Goal: Navigation & Orientation: Find specific page/section

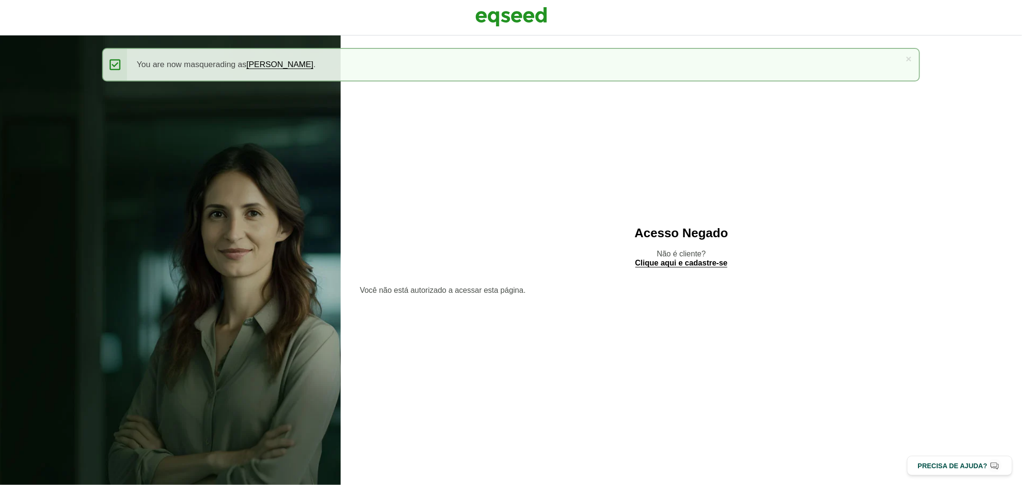
drag, startPoint x: 472, startPoint y: 1, endPoint x: 478, endPoint y: 7, distance: 8.5
click at [472, 2] on div at bounding box center [511, 17] width 1022 height 35
click at [480, 7] on img at bounding box center [511, 17] width 72 height 24
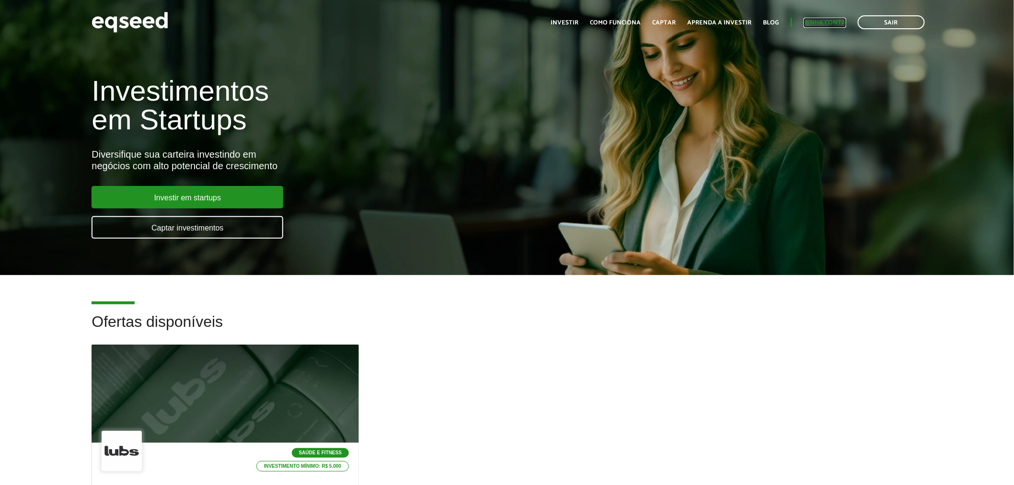
click at [824, 25] on link "Minha conta" at bounding box center [825, 23] width 43 height 6
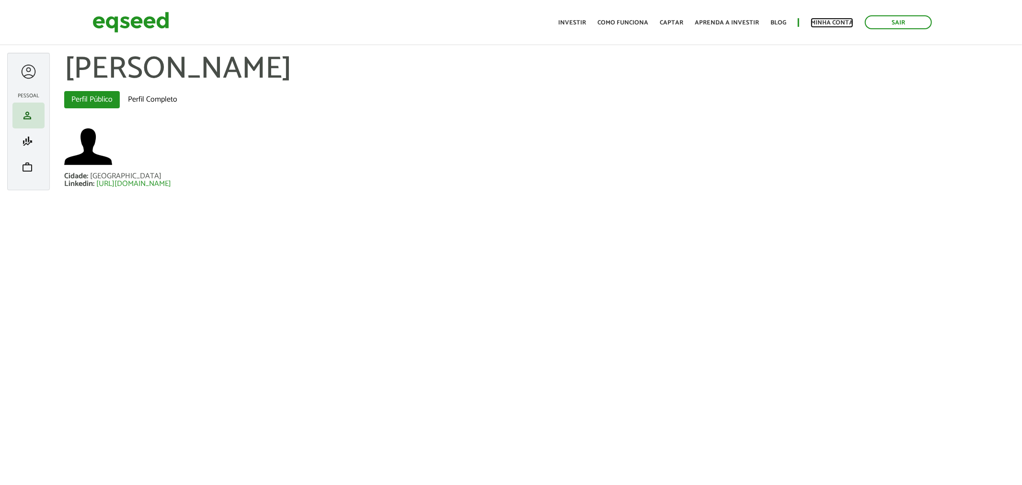
click at [822, 17] on ul "Início Investir Como funciona Captar Aprenda a investir Blog Minha conta Sair" at bounding box center [745, 22] width 383 height 14
click at [823, 20] on link "Minha conta" at bounding box center [832, 23] width 43 height 6
click at [824, 23] on link "Minha conta" at bounding box center [832, 23] width 43 height 6
click at [161, 18] on img at bounding box center [131, 22] width 77 height 25
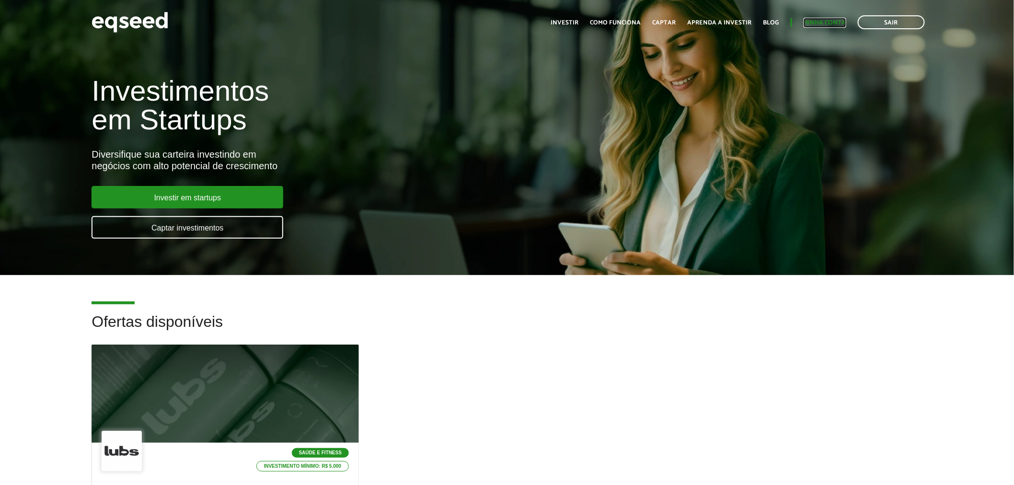
click at [817, 23] on link "Minha conta" at bounding box center [825, 23] width 43 height 6
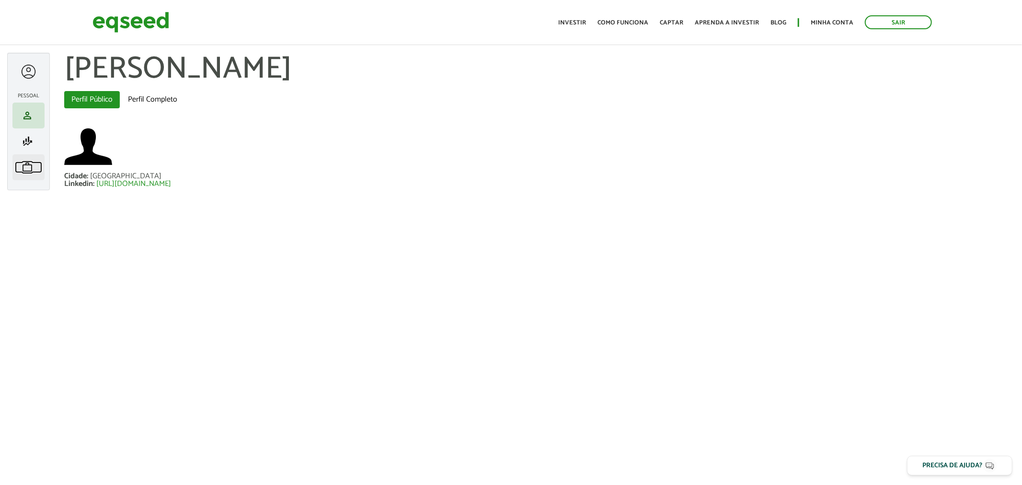
click at [35, 162] on link "work Meu portfólio" at bounding box center [28, 168] width 27 height 12
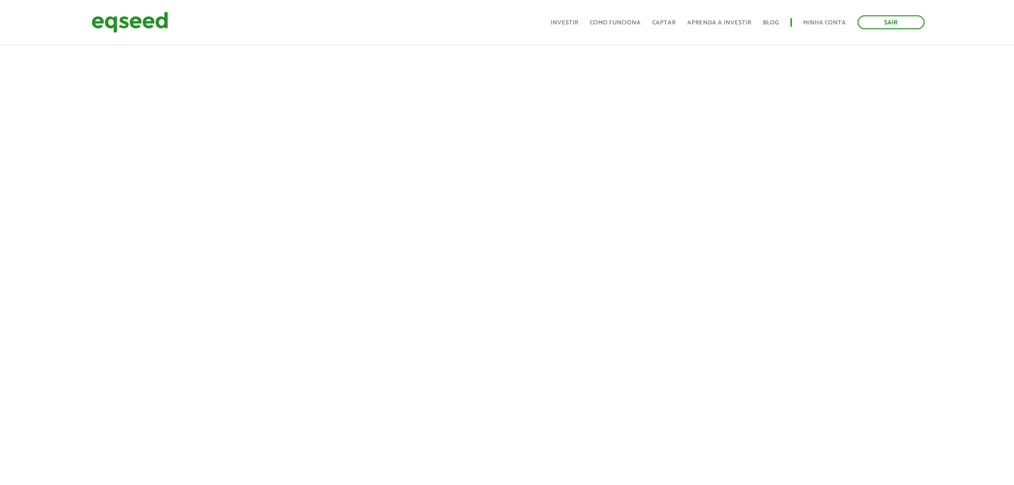
scroll to position [287, 0]
click at [895, 28] on link "Sair" at bounding box center [891, 22] width 67 height 14
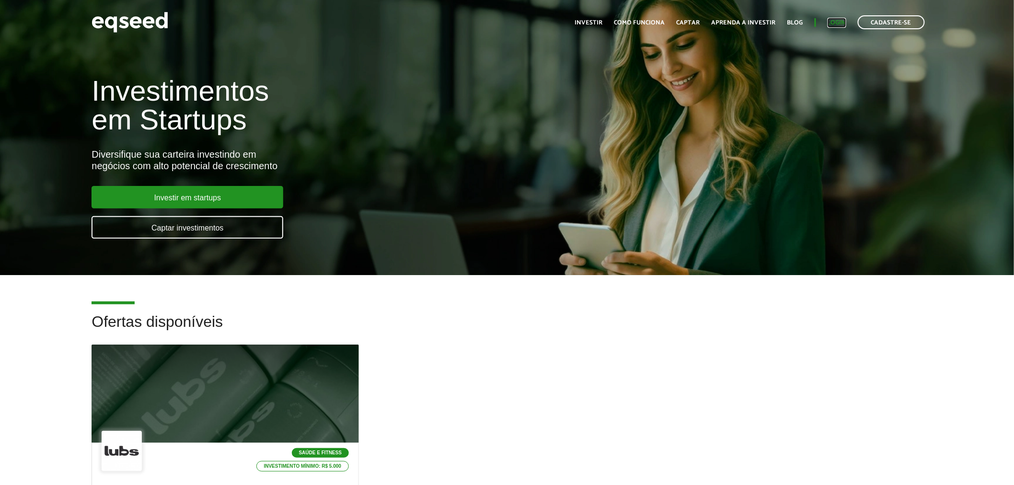
click at [841, 21] on link "Login" at bounding box center [837, 23] width 19 height 6
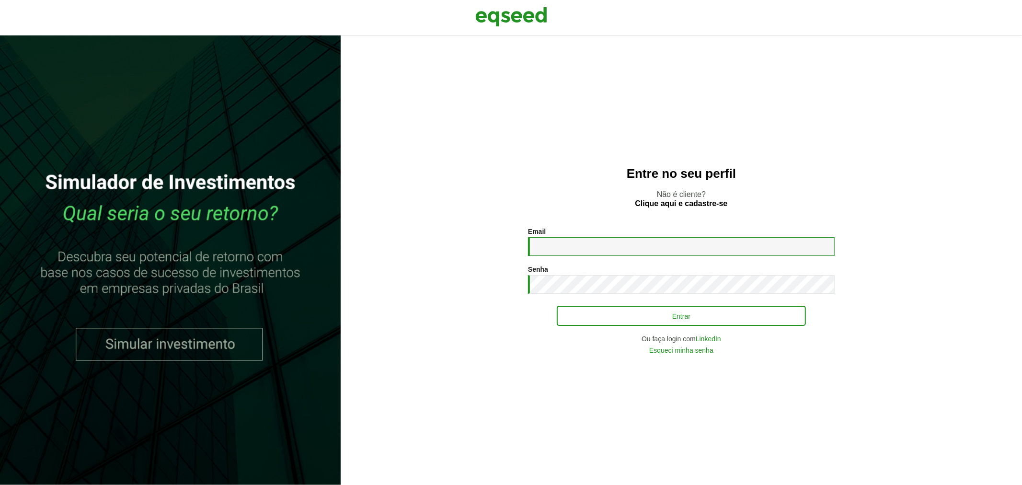
type input "**********"
click at [600, 315] on button "Entrar" at bounding box center [681, 316] width 249 height 18
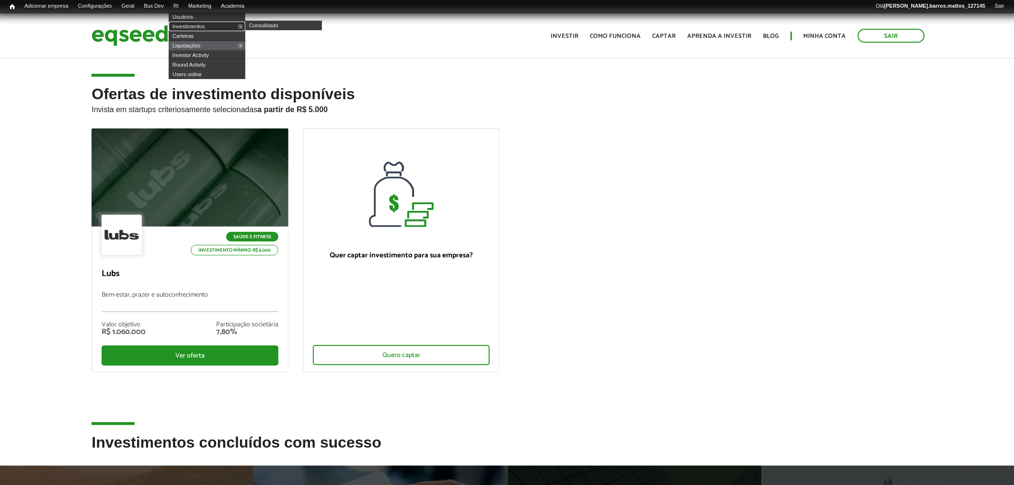
click at [193, 22] on link "Investimentos" at bounding box center [207, 27] width 77 height 10
